Goal: Transaction & Acquisition: Download file/media

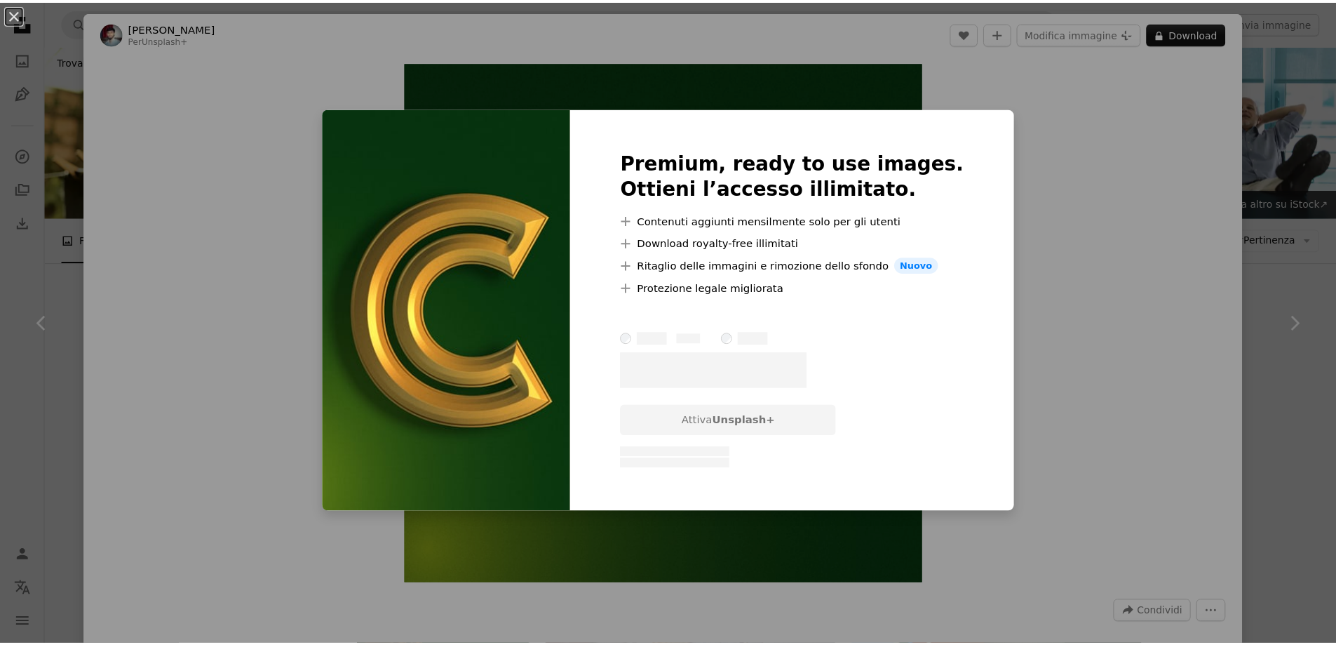
scroll to position [772, 0]
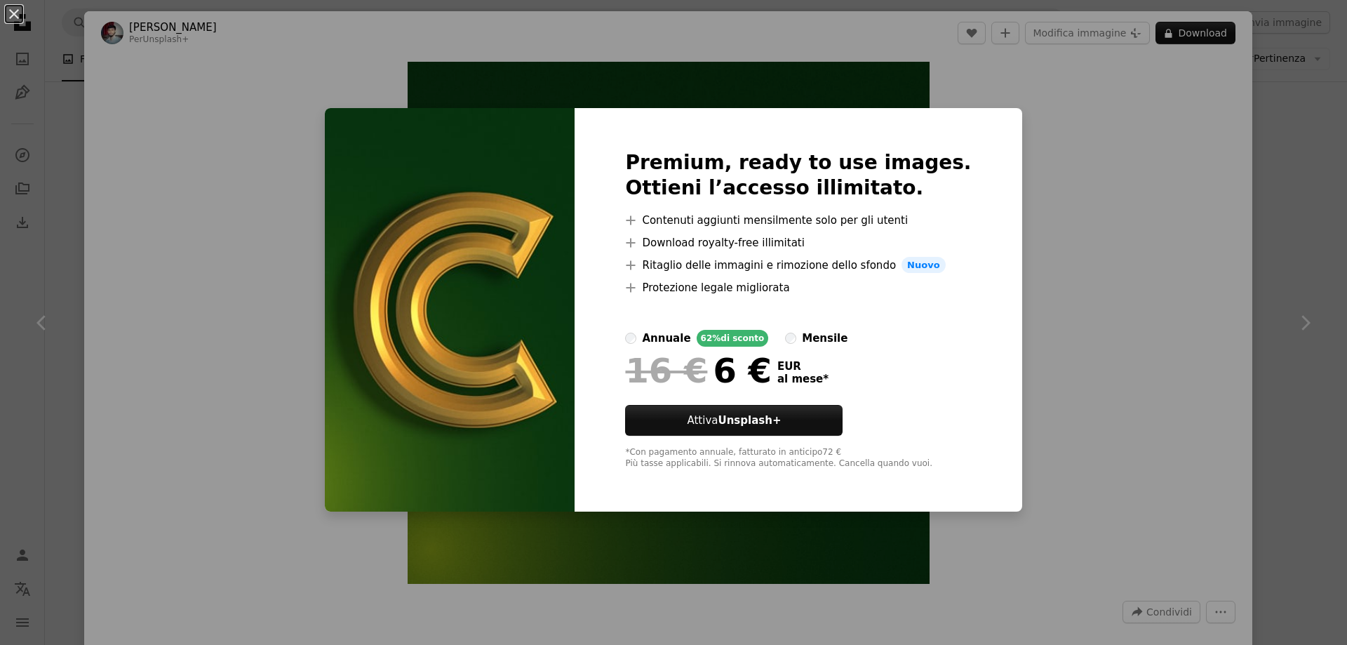
click at [1128, 364] on div "An X shape Premium, ready to use images. Ottieni l’accesso illimitato. A plus s…" at bounding box center [673, 322] width 1347 height 645
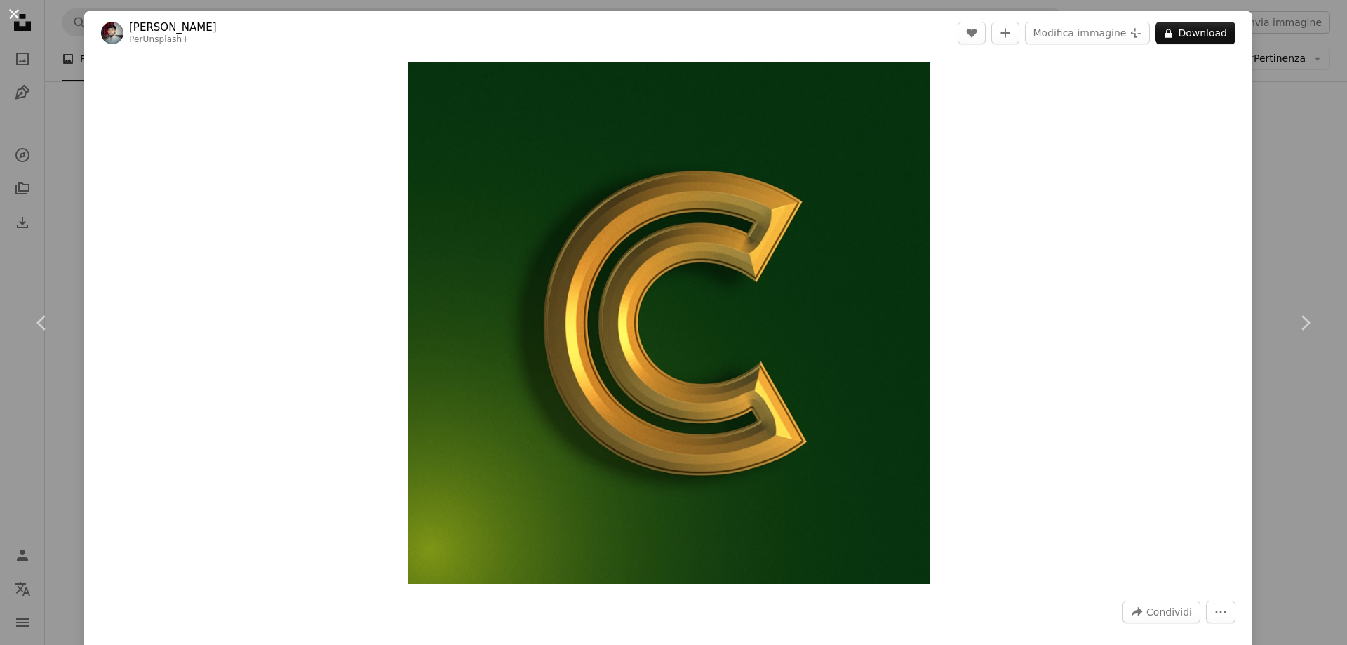
click at [15, 15] on button "An X shape" at bounding box center [14, 14] width 17 height 17
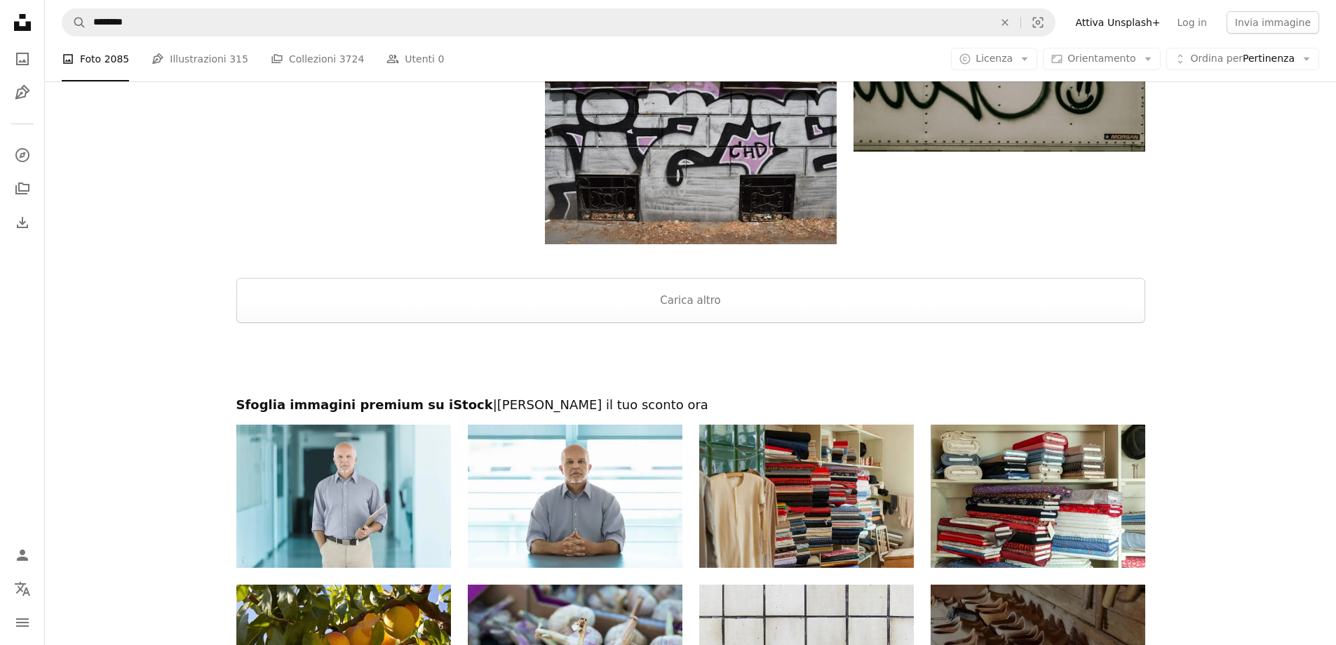
scroll to position [1964, 0]
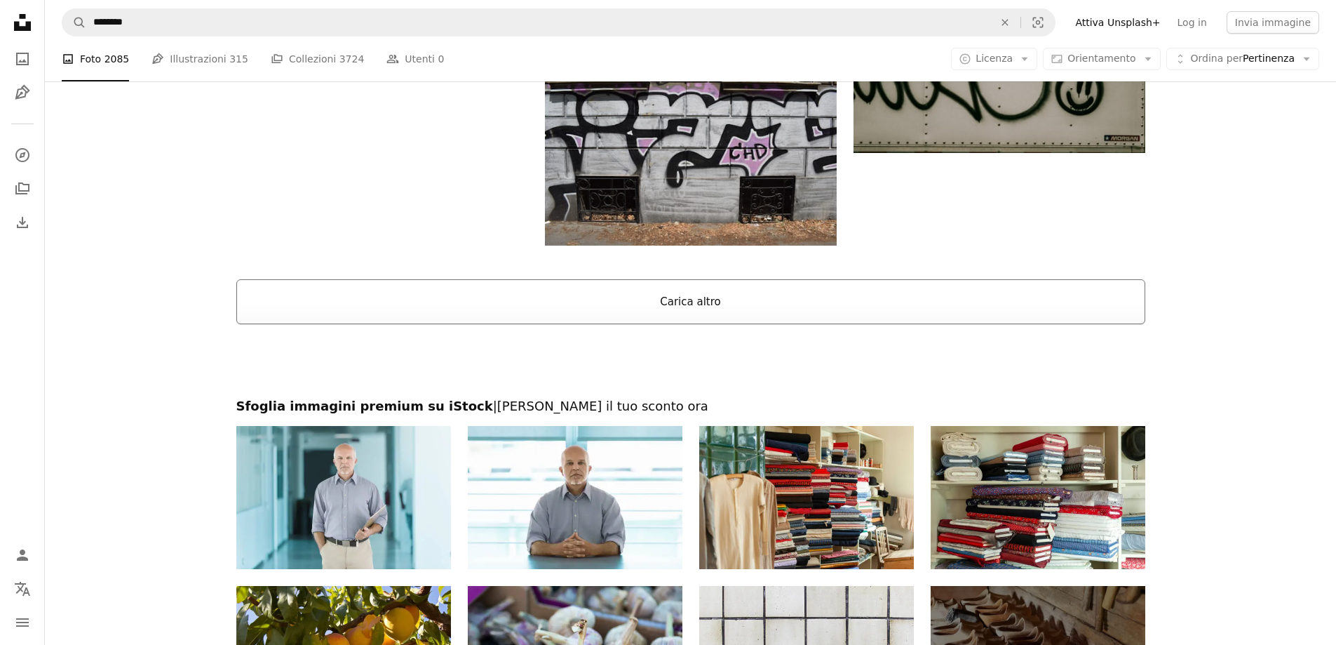
click at [696, 294] on button "Carica altro" at bounding box center [690, 301] width 909 height 45
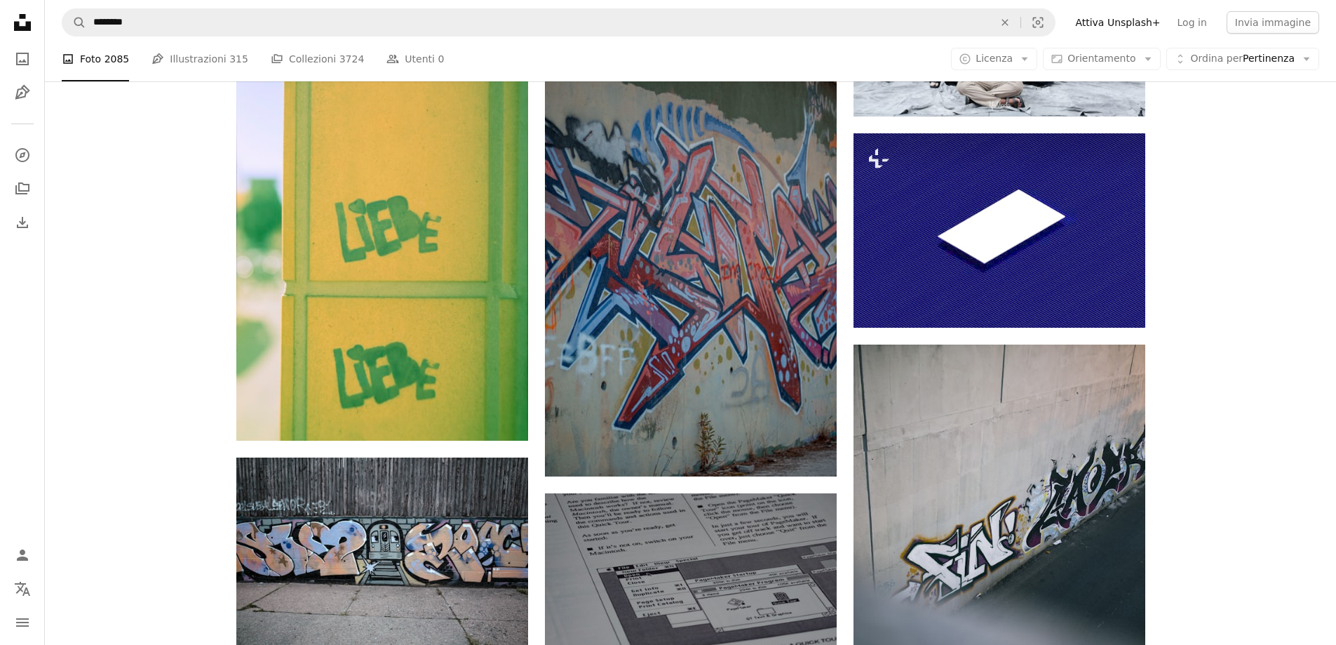
scroll to position [5752, 0]
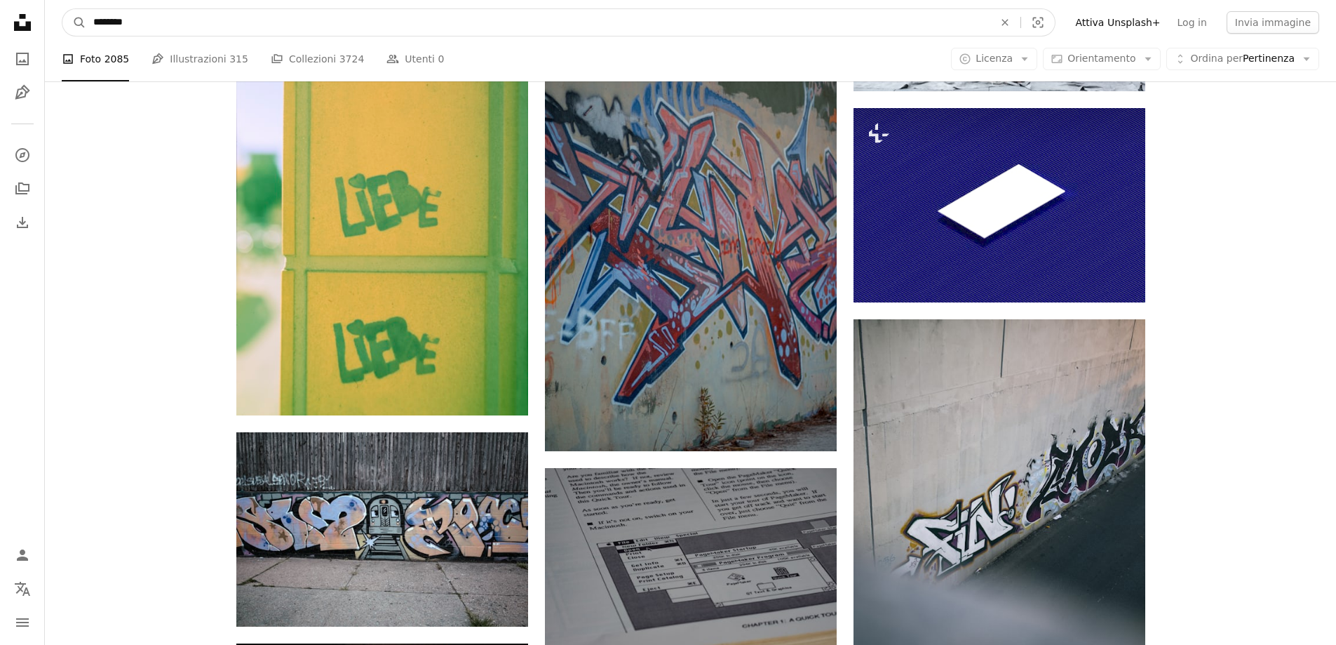
click at [132, 29] on input "********" at bounding box center [537, 22] width 903 height 27
type input "**********"
click button "A magnifying glass" at bounding box center [74, 22] width 24 height 27
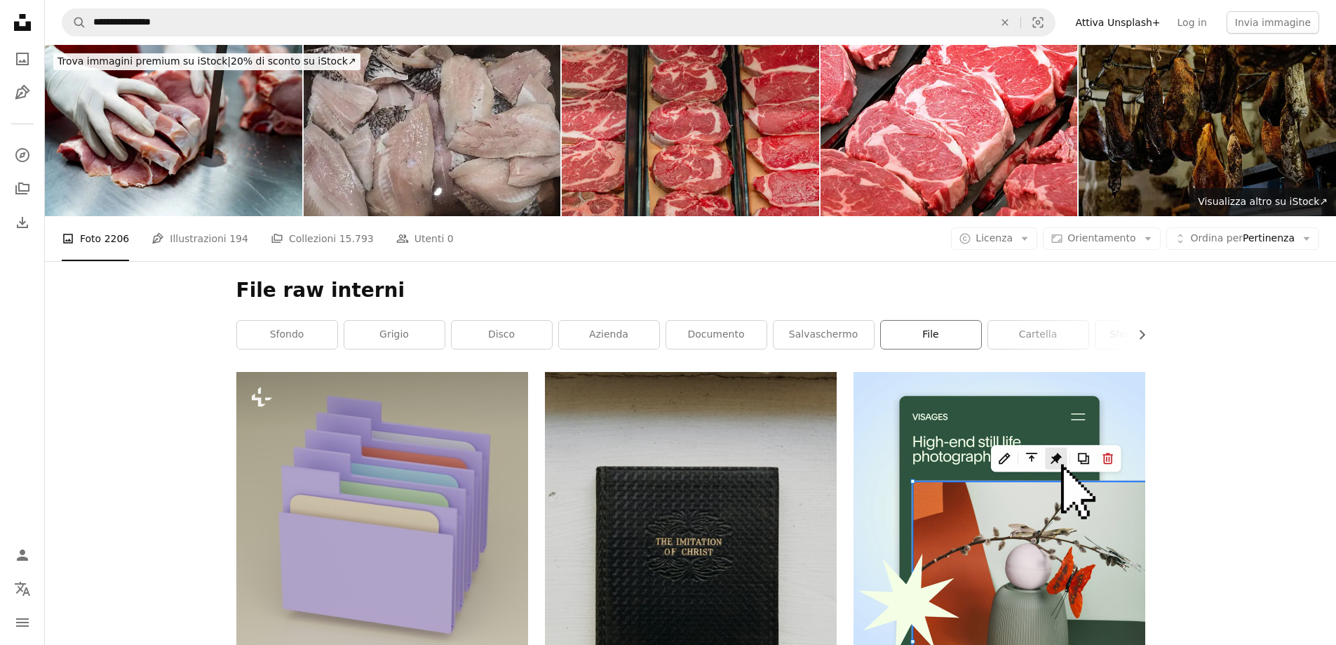
click at [934, 342] on link "file" at bounding box center [931, 335] width 100 height 28
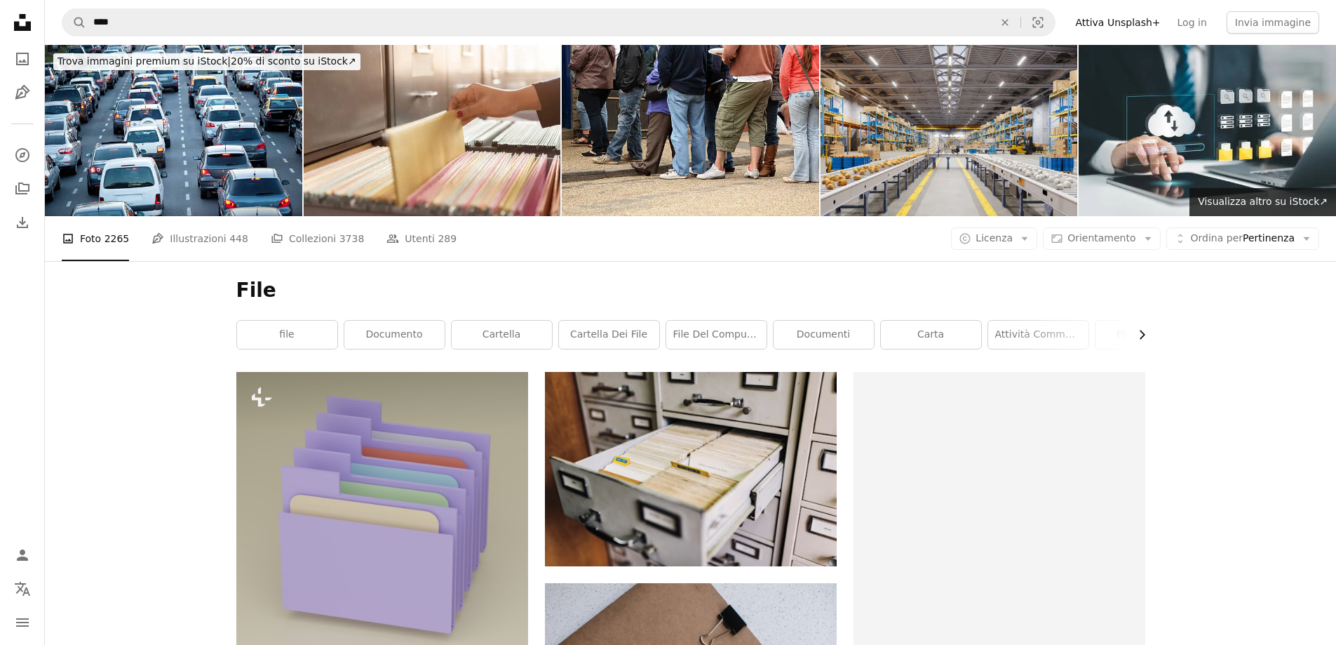
click at [1136, 330] on icon "Chevron right" at bounding box center [1142, 335] width 14 height 14
click at [939, 332] on link "file digitale" at bounding box center [935, 335] width 100 height 28
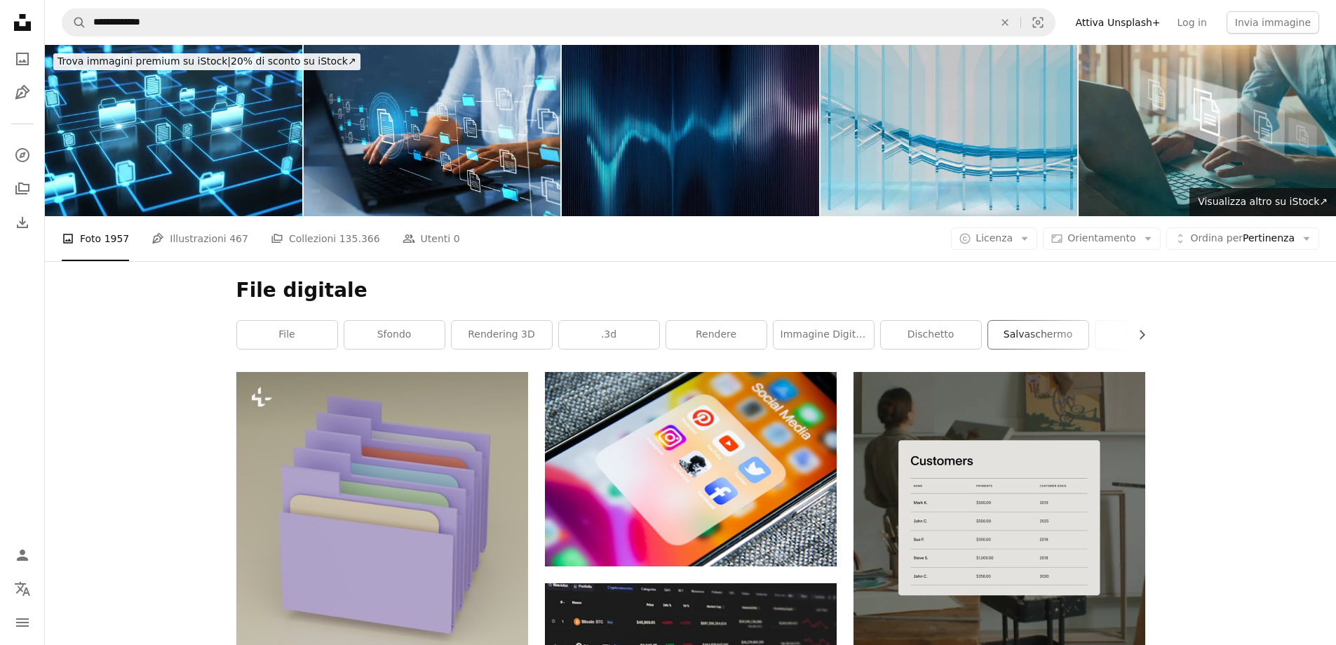
click at [1051, 335] on link "salvaschermo" at bounding box center [1038, 335] width 100 height 28
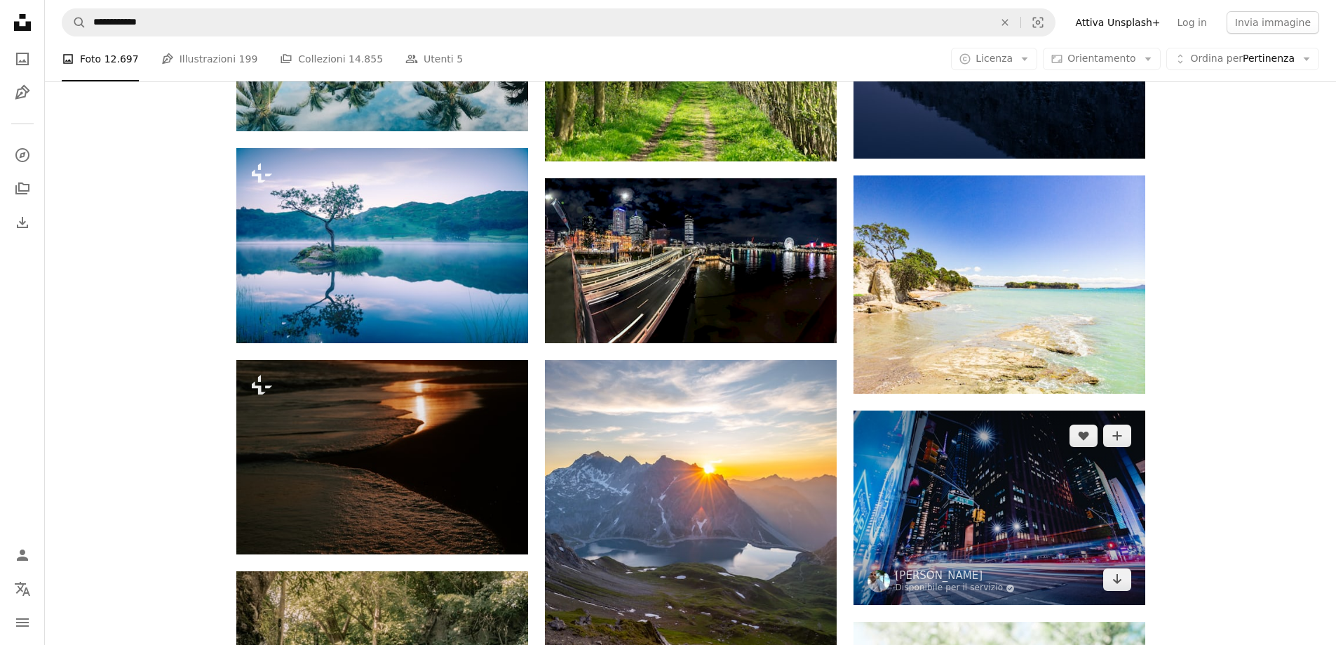
scroll to position [1052, 0]
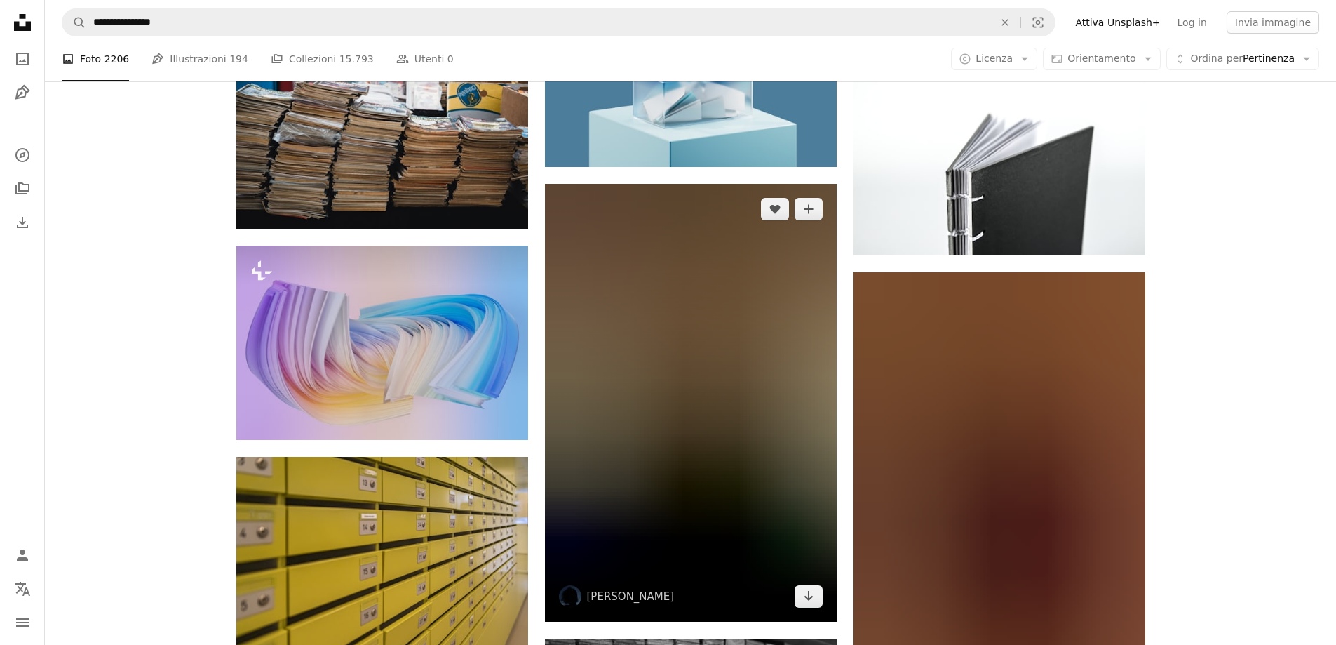
scroll to position [8207, 0]
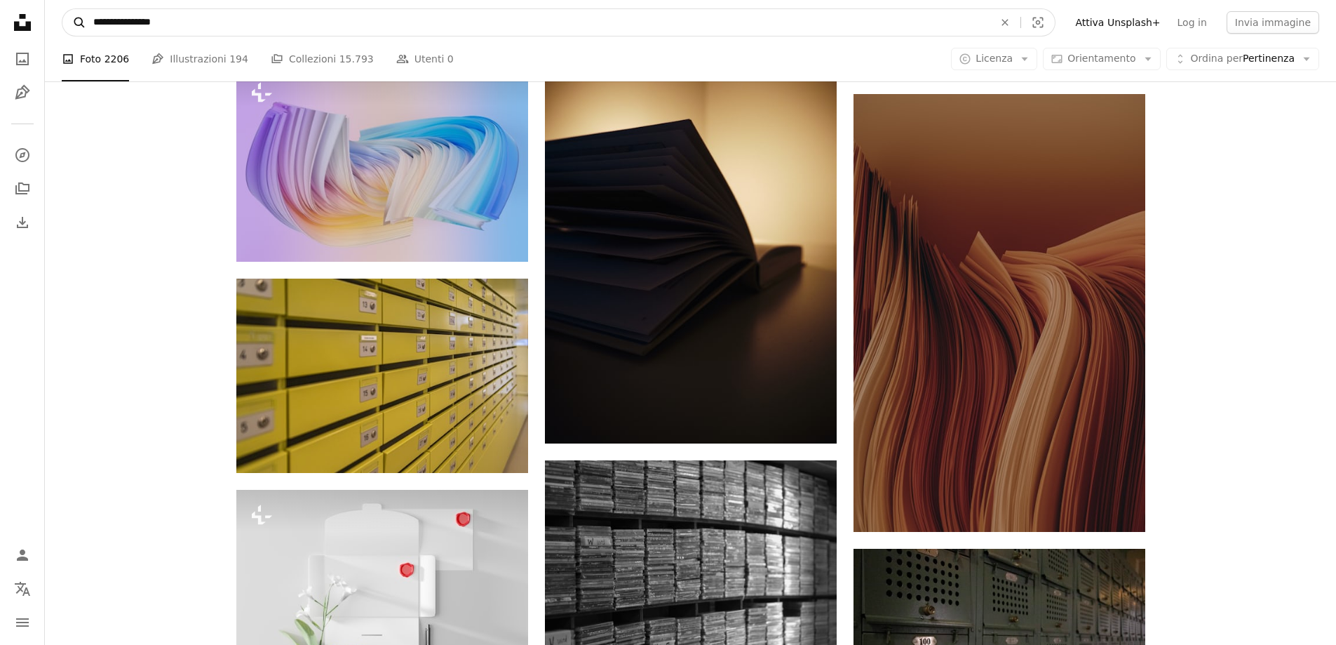
drag, startPoint x: 169, startPoint y: 25, endPoint x: 63, endPoint y: 23, distance: 105.9
click at [63, 23] on form "**********" at bounding box center [559, 22] width 994 height 28
type input "**********"
click button "A magnifying glass" at bounding box center [74, 22] width 24 height 27
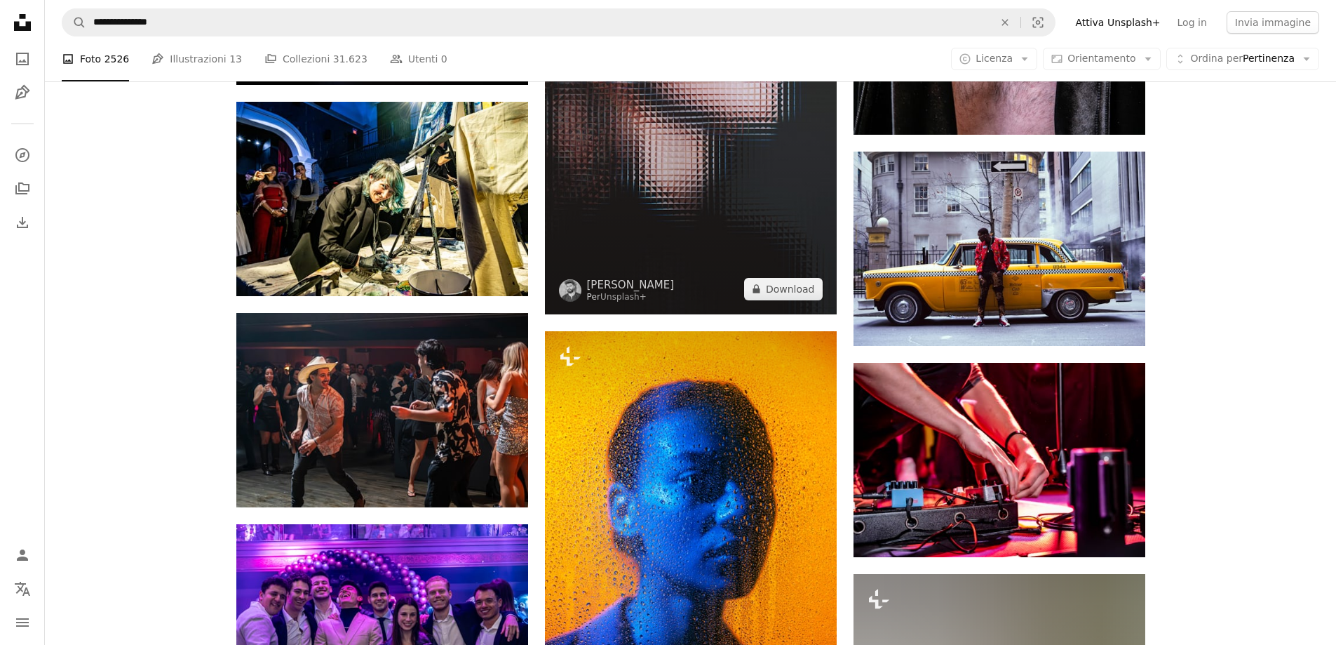
scroll to position [7155, 0]
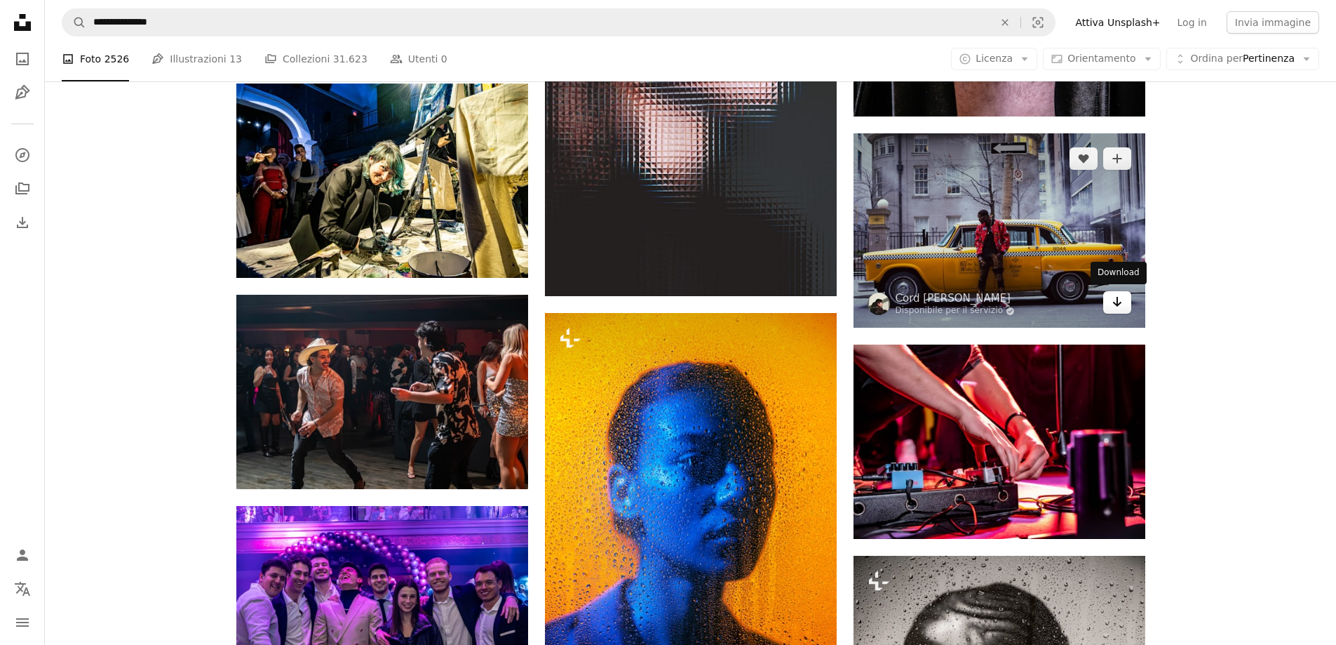
click at [1115, 304] on icon "Arrow pointing down" at bounding box center [1117, 301] width 11 height 17
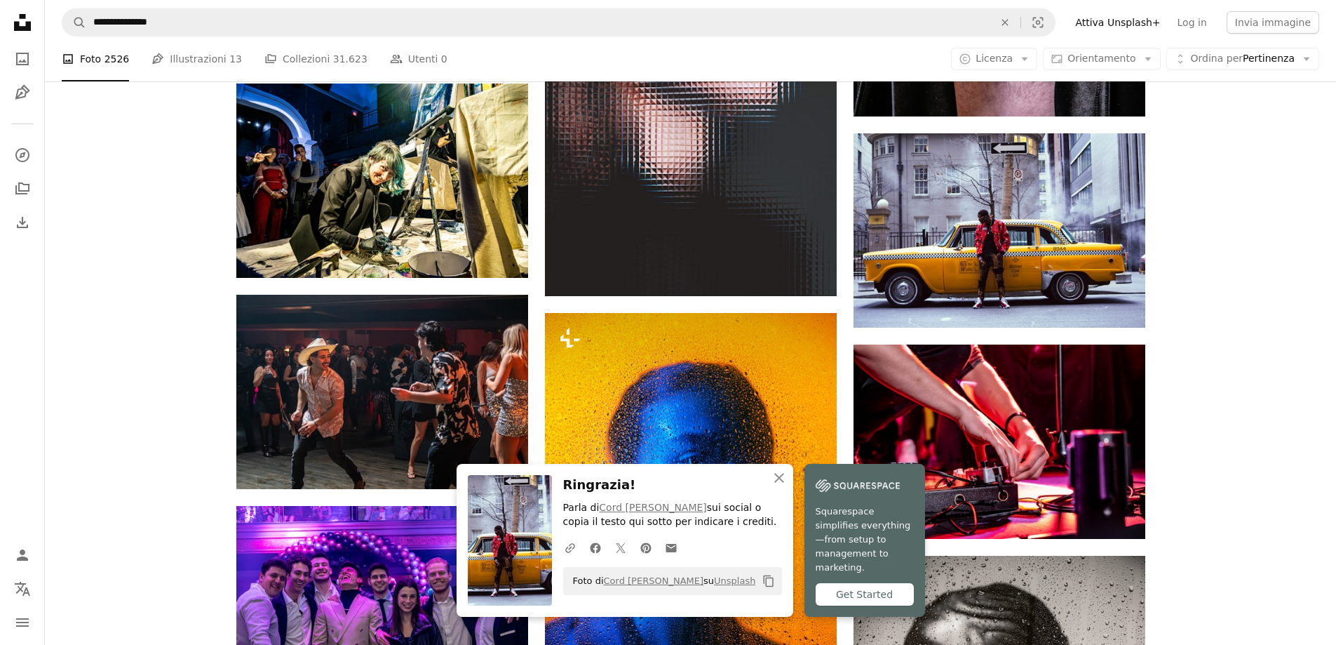
drag, startPoint x: 1289, startPoint y: 297, endPoint x: 1260, endPoint y: 293, distance: 29.0
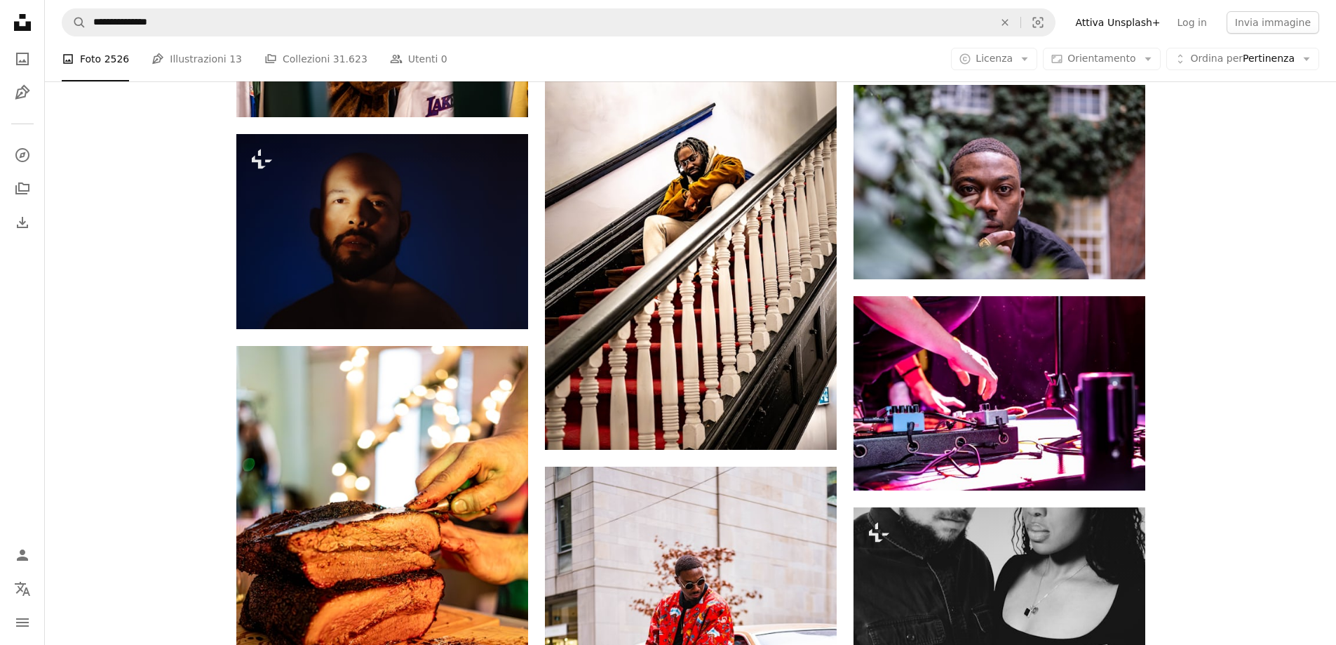
scroll to position [15361, 0]
